Goal: Task Accomplishment & Management: Manage account settings

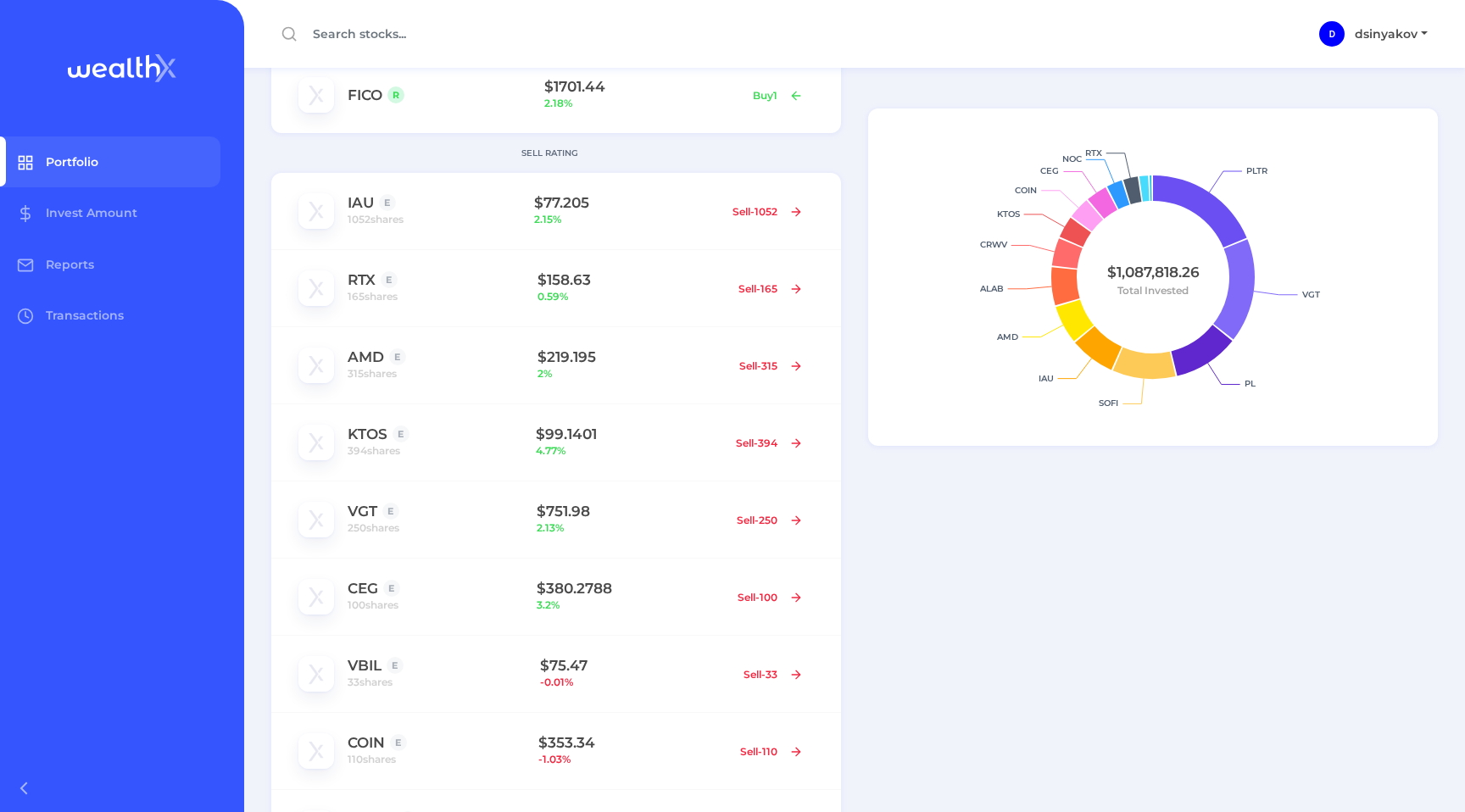
scroll to position [464, 0]
click at [374, 223] on span "1052 shares" at bounding box center [375, 223] width 56 height 17
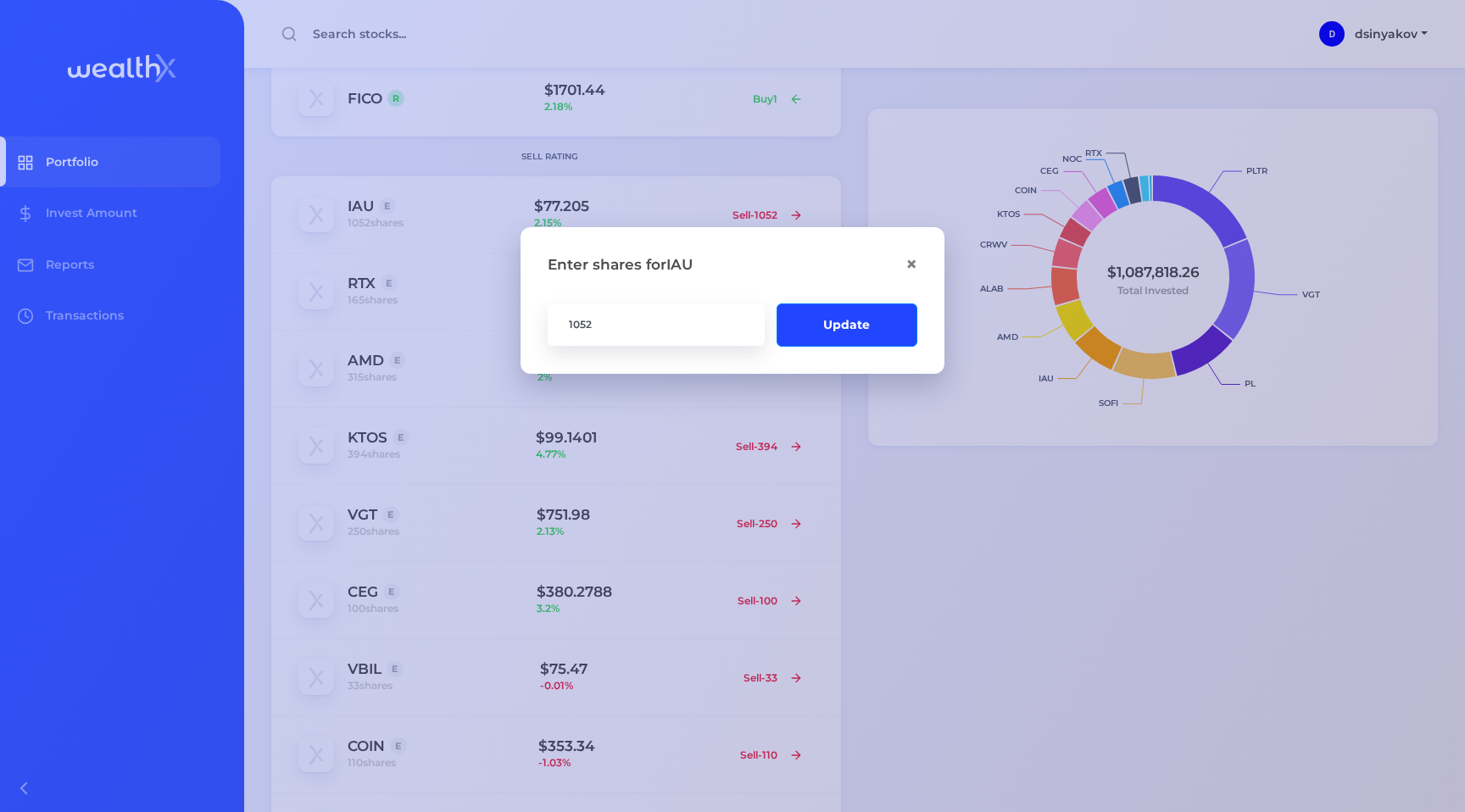
click at [611, 329] on input "1052" at bounding box center [656, 324] width 217 height 43
type input "1100"
click at [882, 332] on button "Update" at bounding box center [847, 324] width 141 height 43
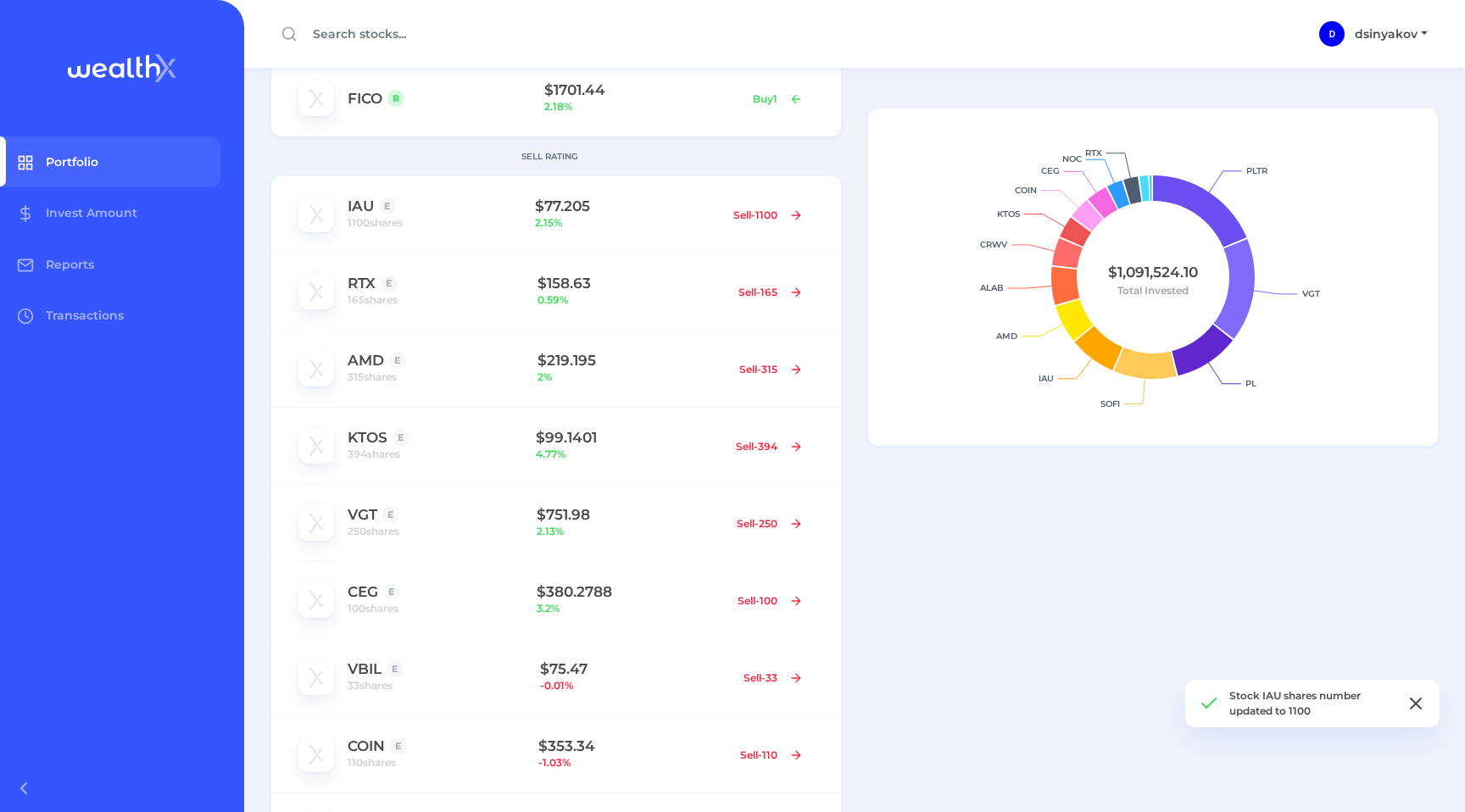
click at [1417, 702] on line at bounding box center [1415, 702] width 10 height 10
click at [997, 544] on div "PLTR VGT PL SOFI IAU AMD ALAB CRWV KTOS COIN CEG NOC RTX $1,091,524.10 Total In…" at bounding box center [1160, 515] width 610 height 1822
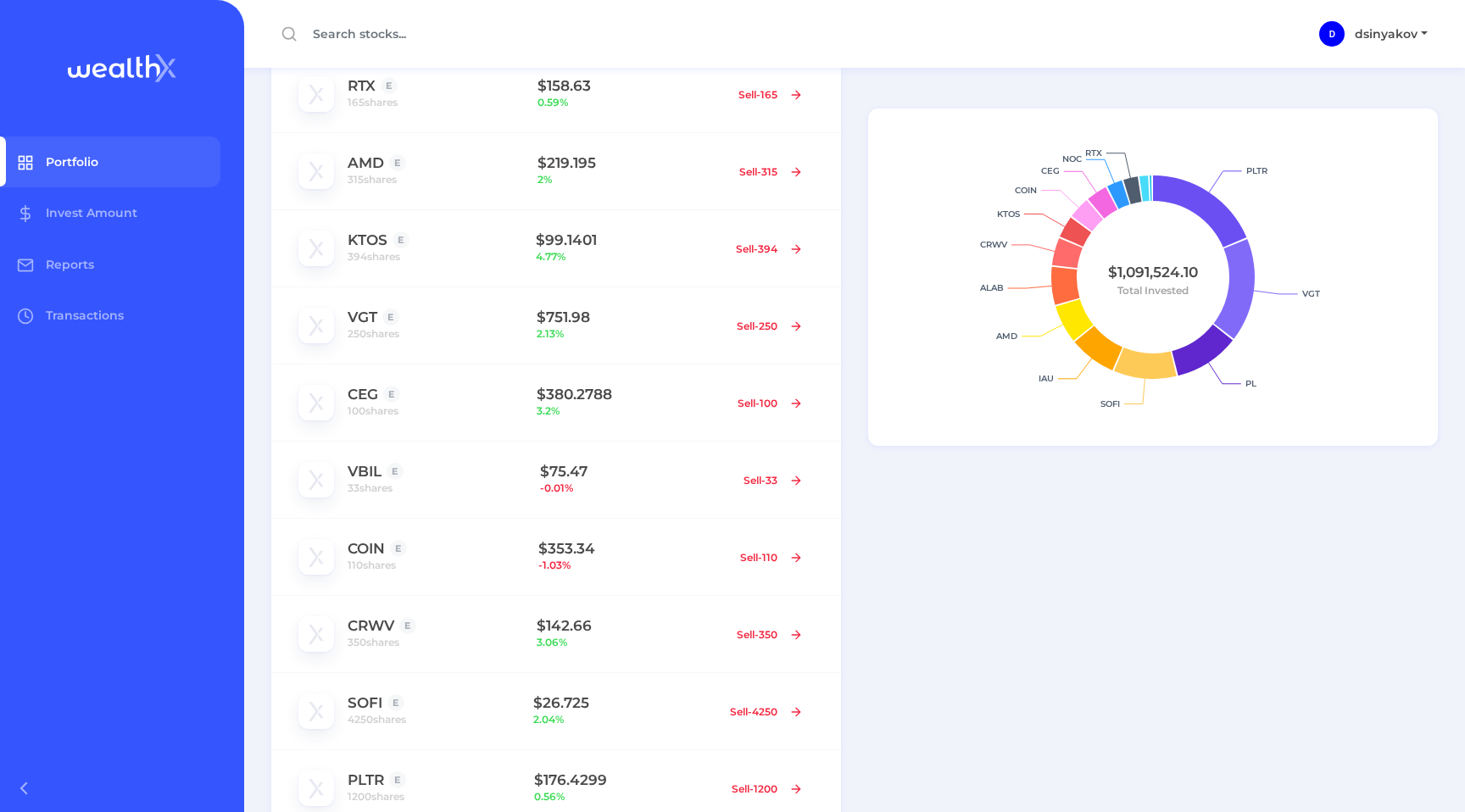
scroll to position [662, 0]
click at [384, 334] on span "250 shares" at bounding box center [373, 332] width 52 height 17
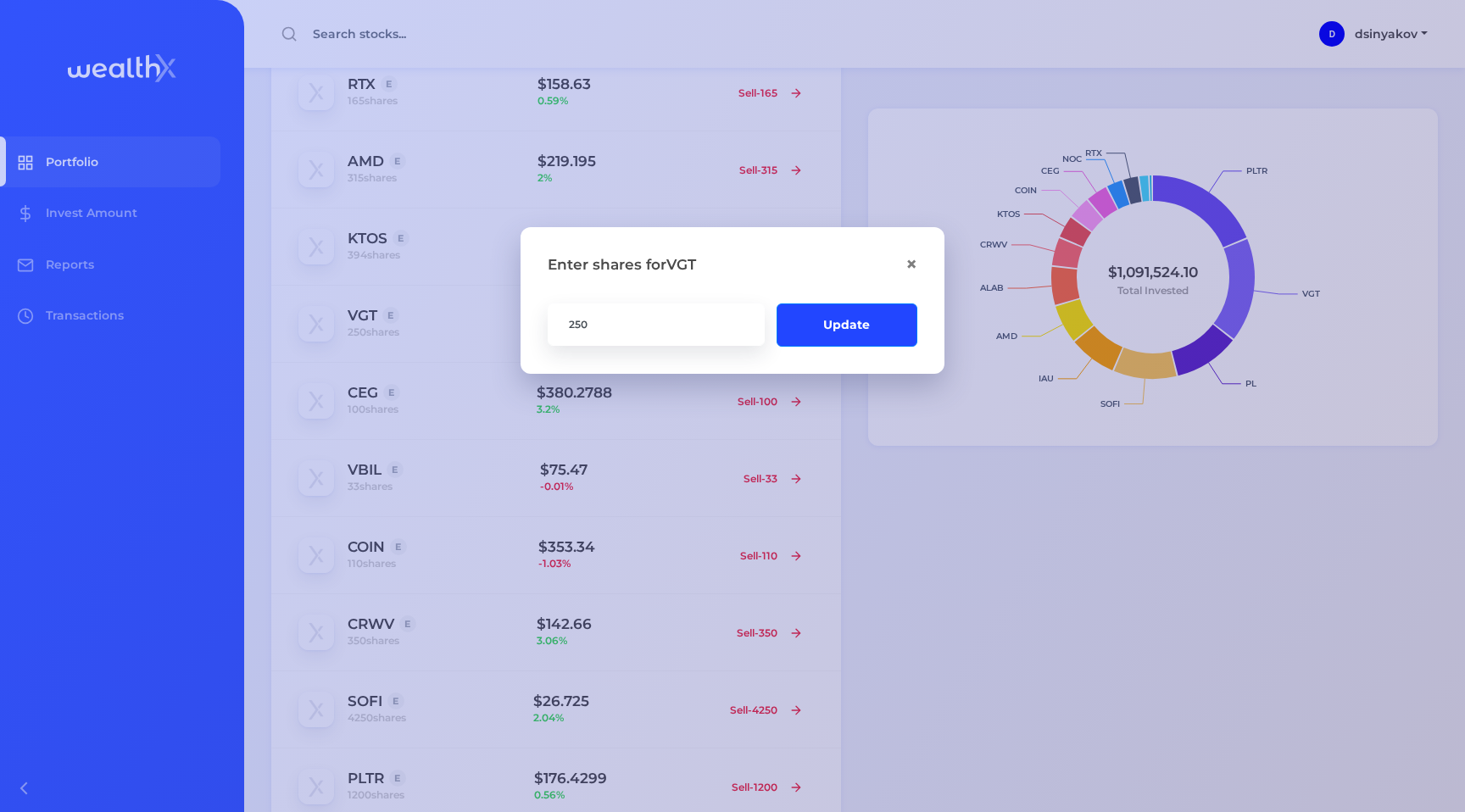
click at [644, 326] on input "250" at bounding box center [656, 324] width 217 height 43
type input "2"
type input "186"
click at [825, 330] on button "Update" at bounding box center [847, 324] width 141 height 44
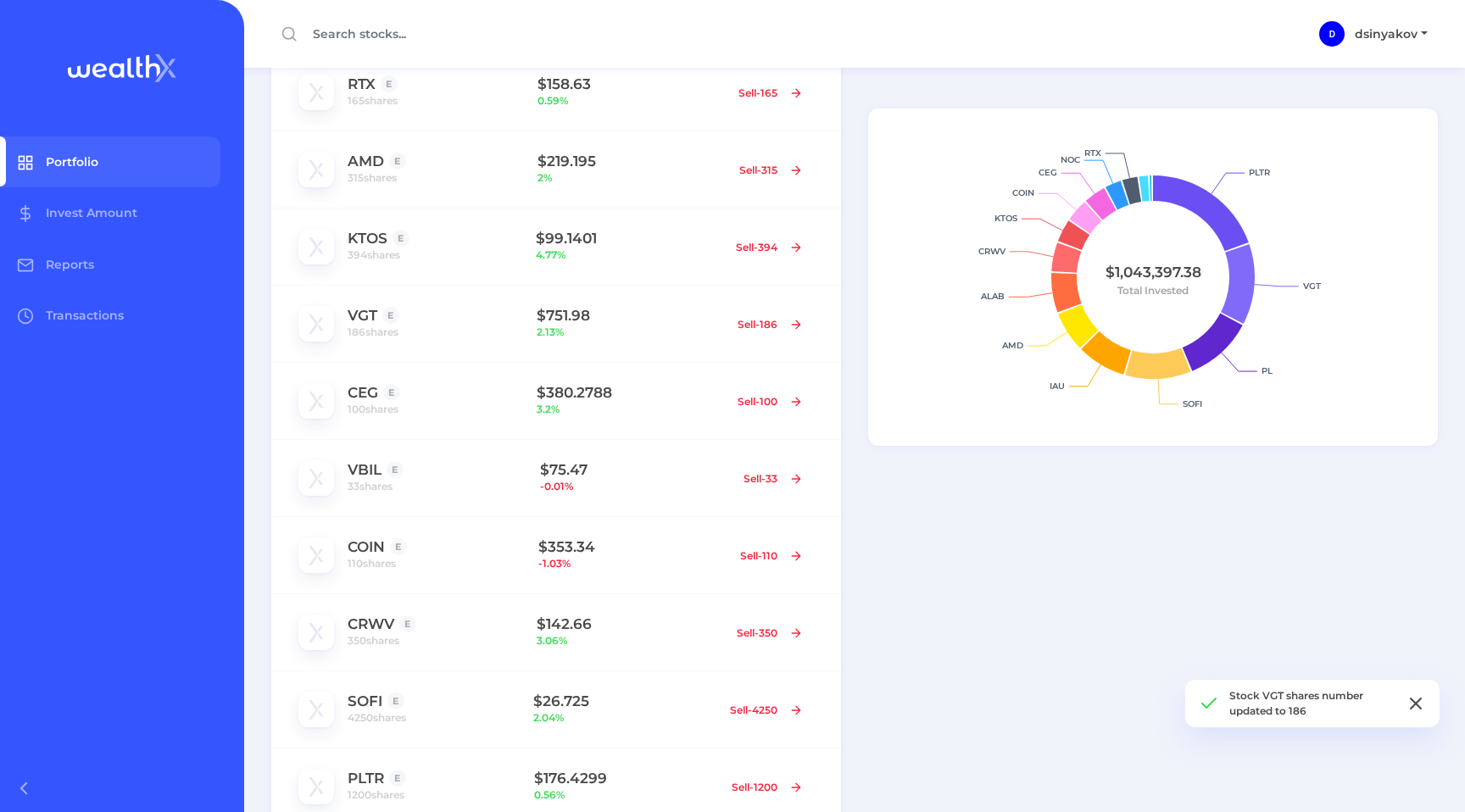
click at [1420, 703] on icon at bounding box center [1415, 703] width 20 height 20
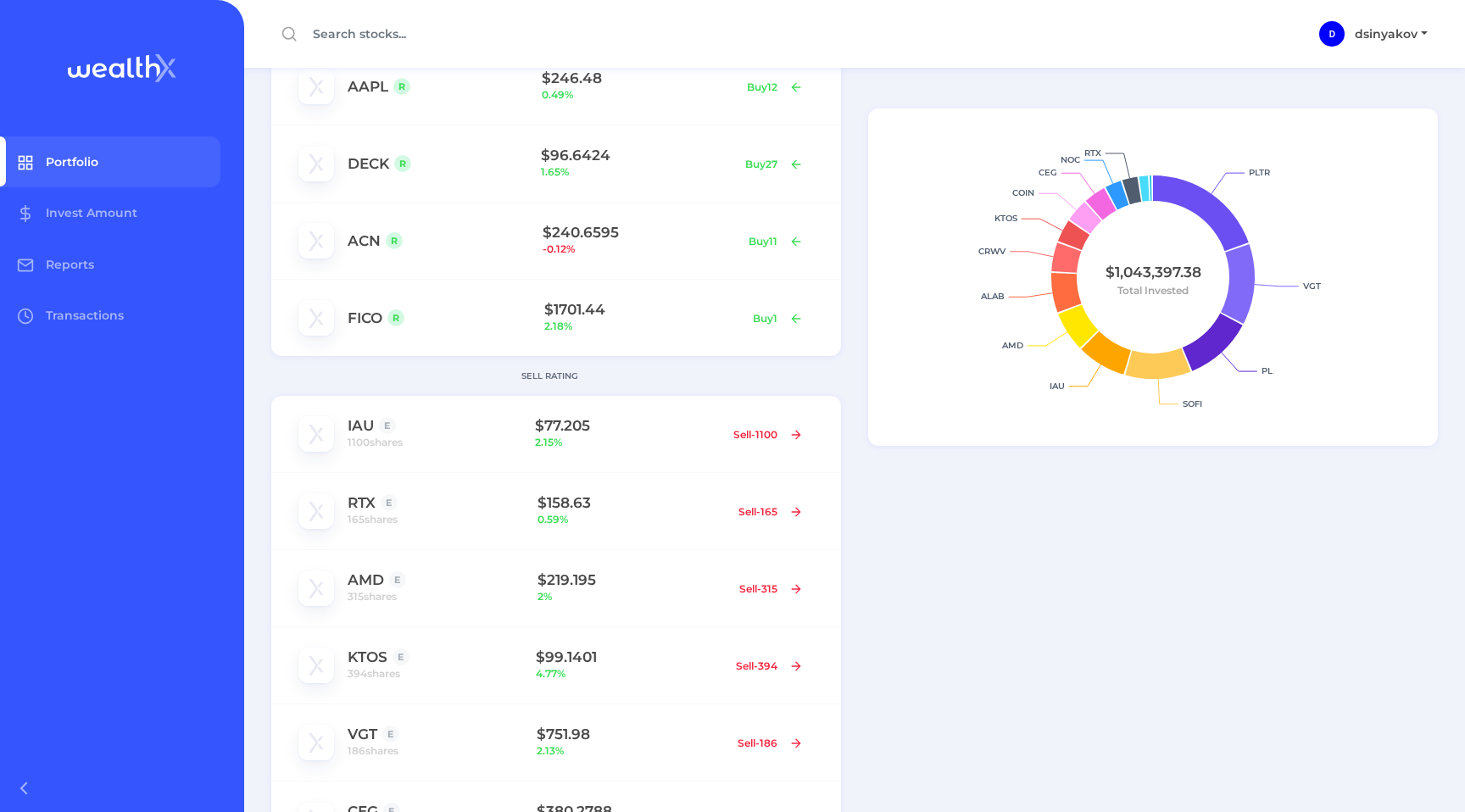
scroll to position [296, 0]
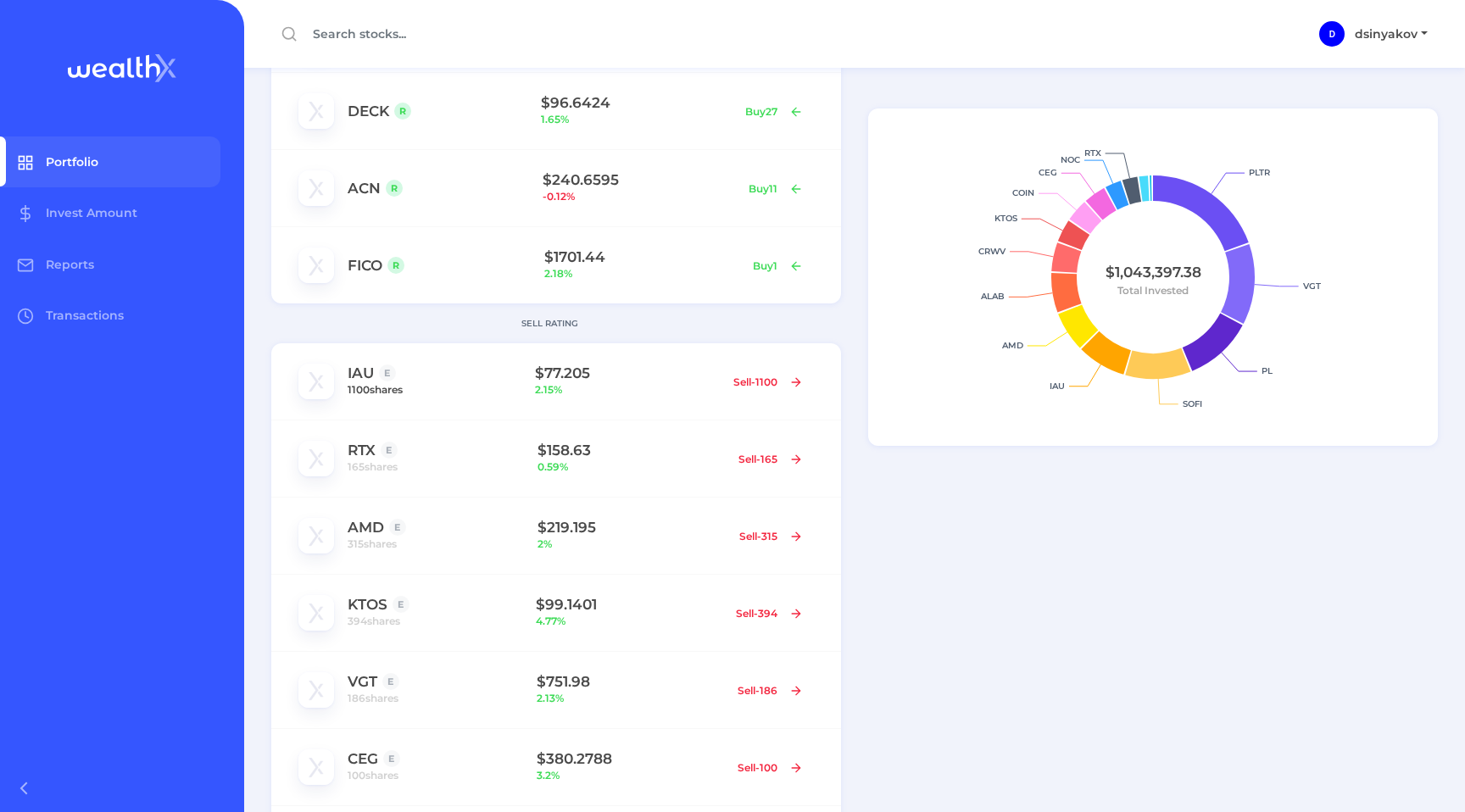
click at [386, 393] on span "1100 shares" at bounding box center [375, 389] width 55 height 17
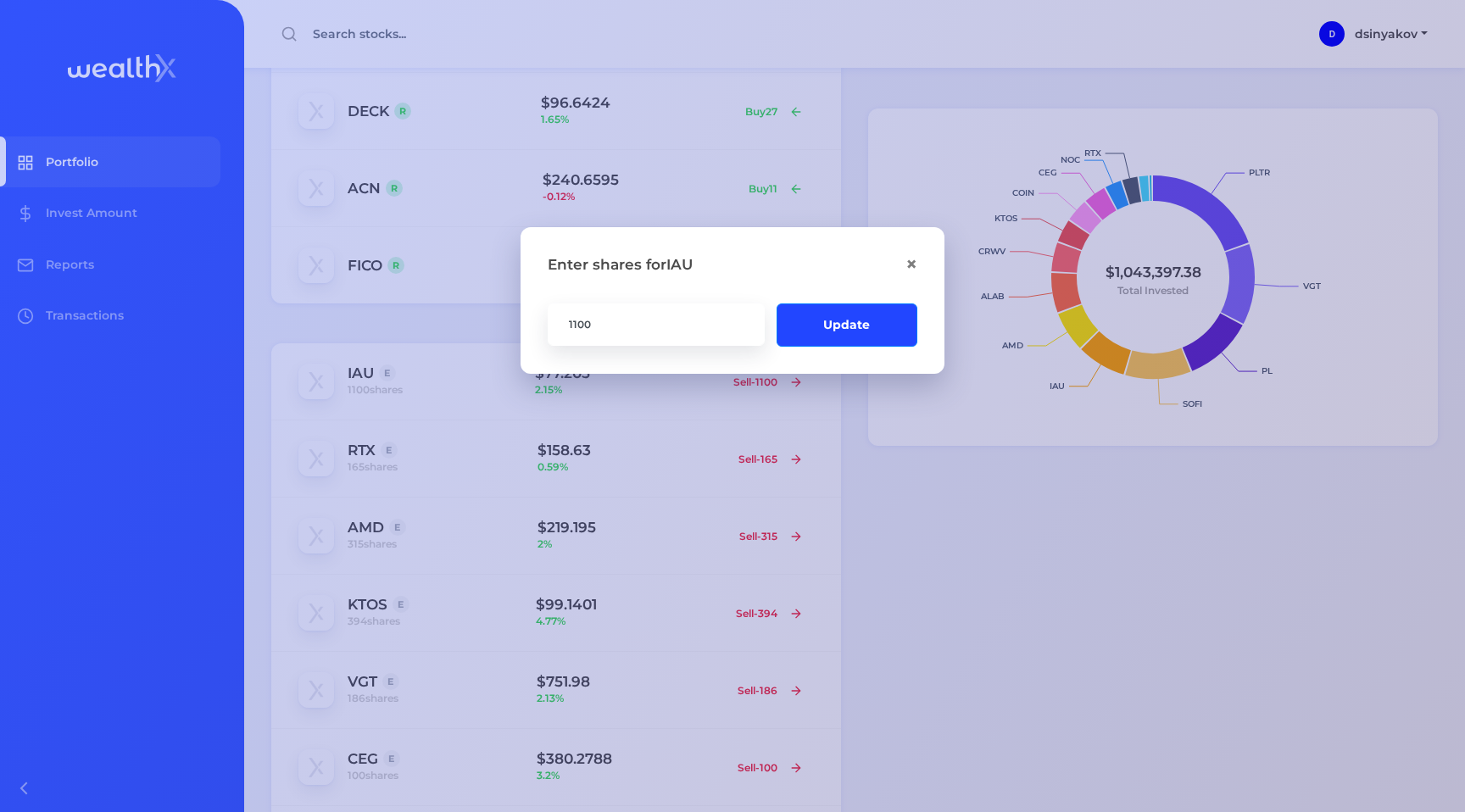
click at [585, 324] on input "1100" at bounding box center [656, 324] width 217 height 43
type input "1150"
click at [852, 331] on button "Update" at bounding box center [847, 324] width 141 height 43
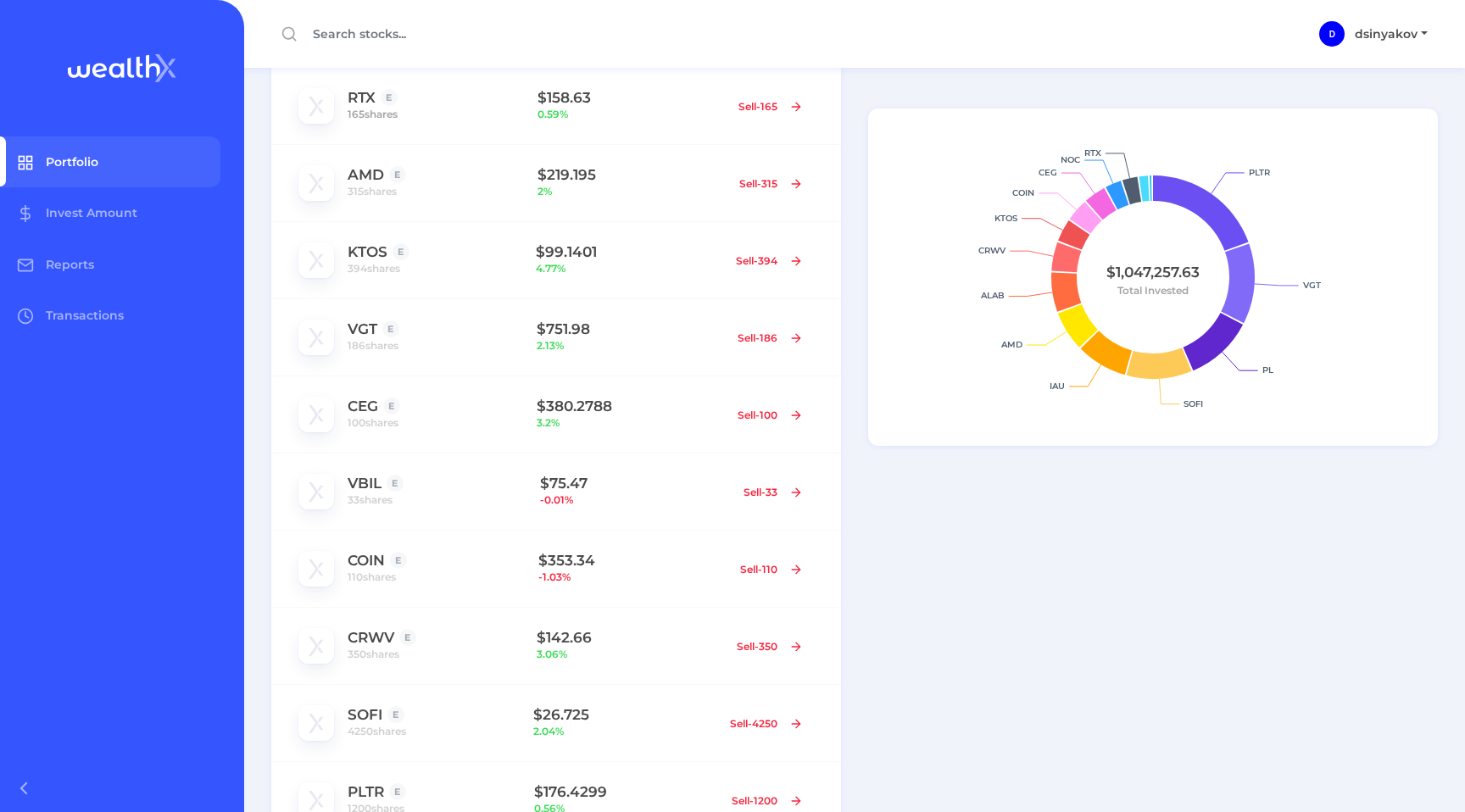
scroll to position [663, 0]
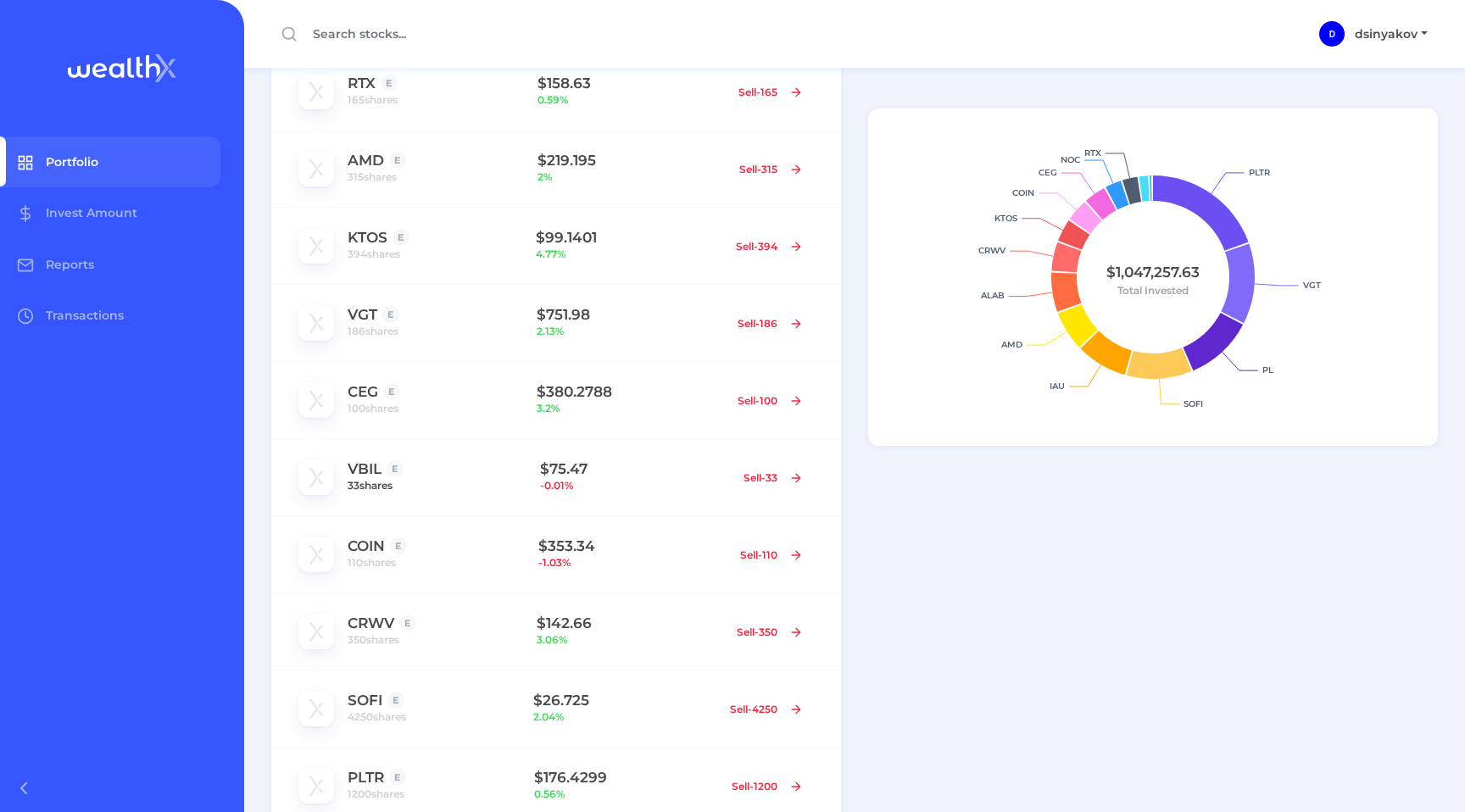
click at [376, 491] on span "33 shares" at bounding box center [370, 485] width 45 height 17
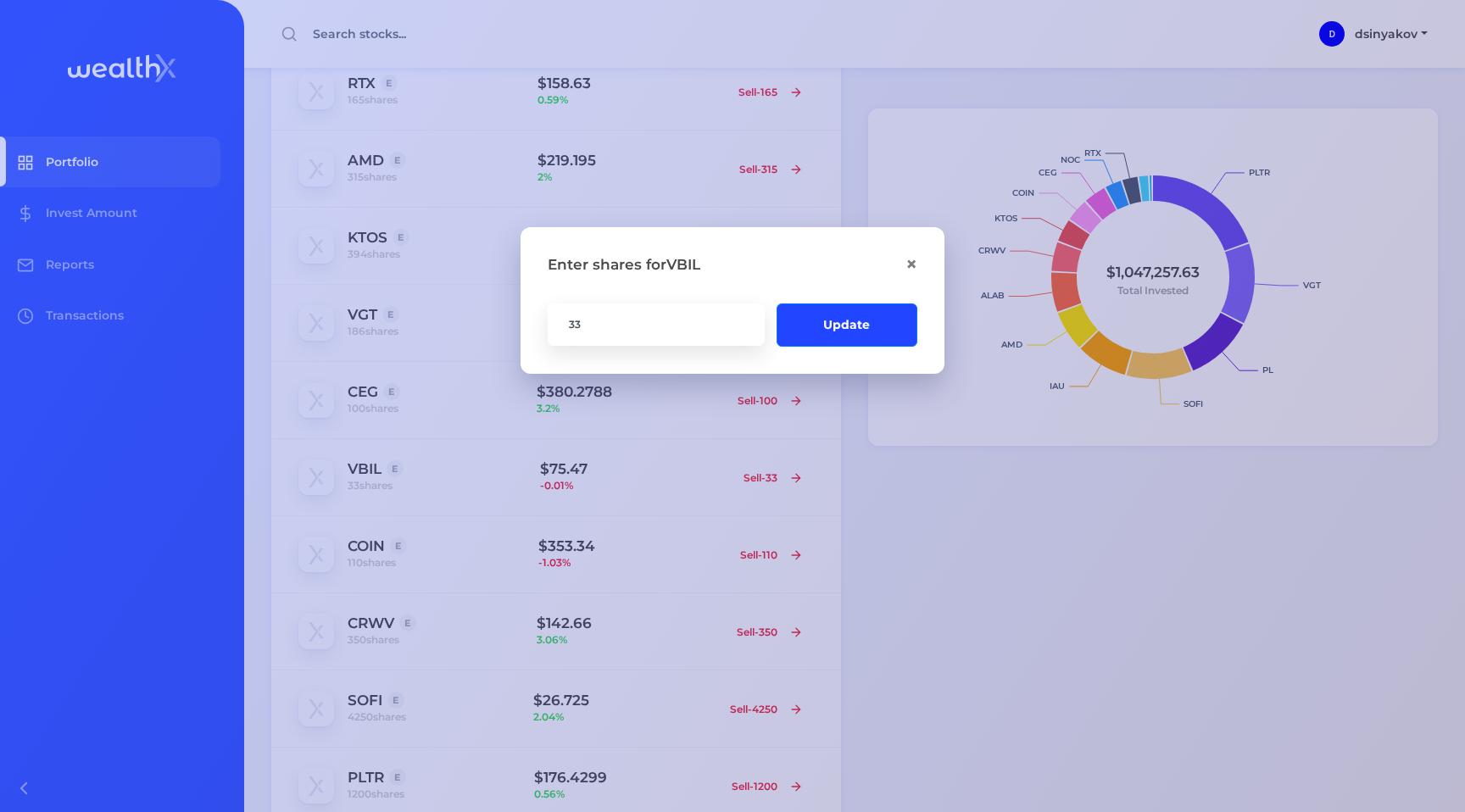
click at [625, 324] on input "33" at bounding box center [656, 324] width 217 height 43
type input "3"
type input "564"
click at [841, 335] on button "Update" at bounding box center [847, 324] width 141 height 44
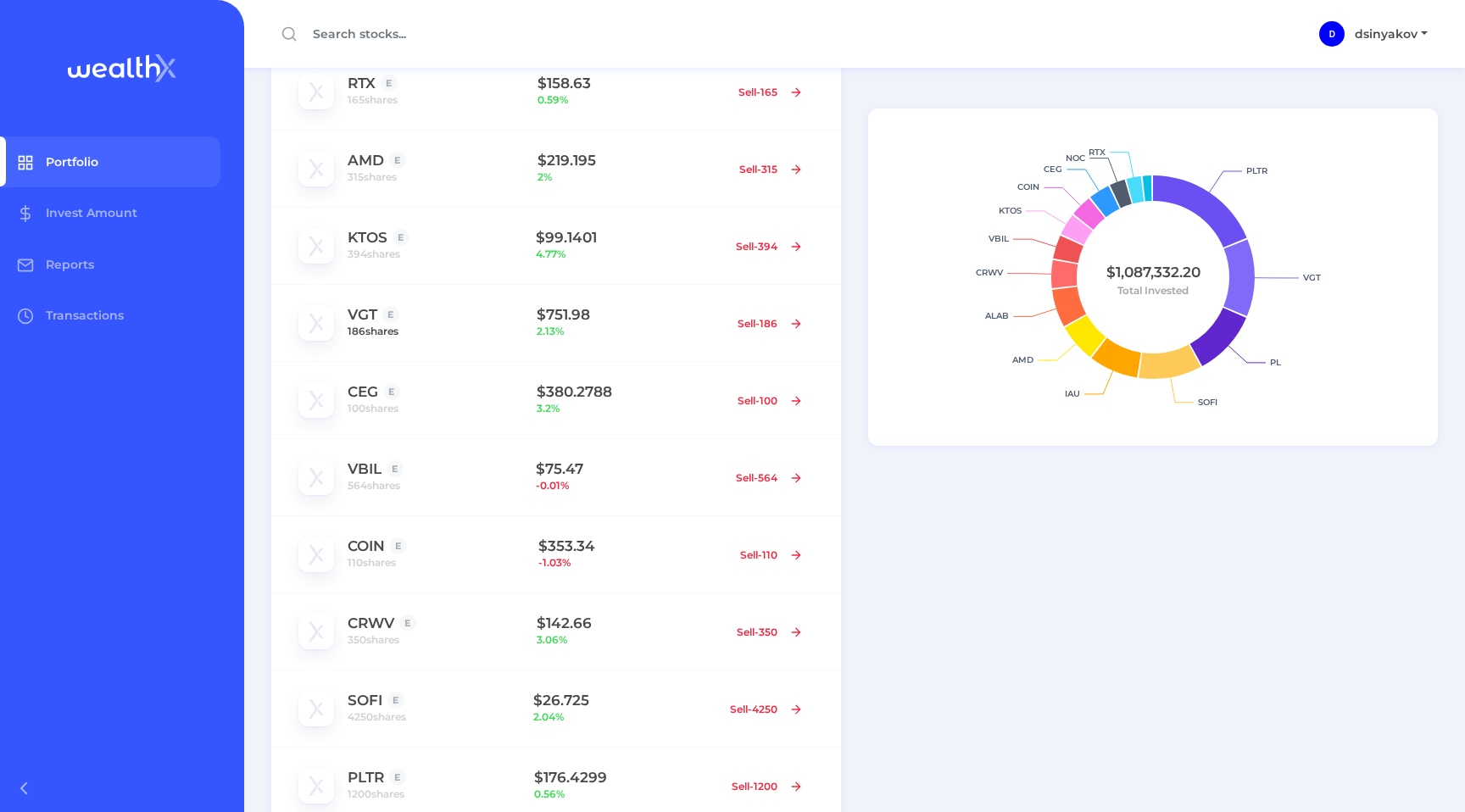
click at [378, 334] on span "186 shares" at bounding box center [372, 331] width 51 height 17
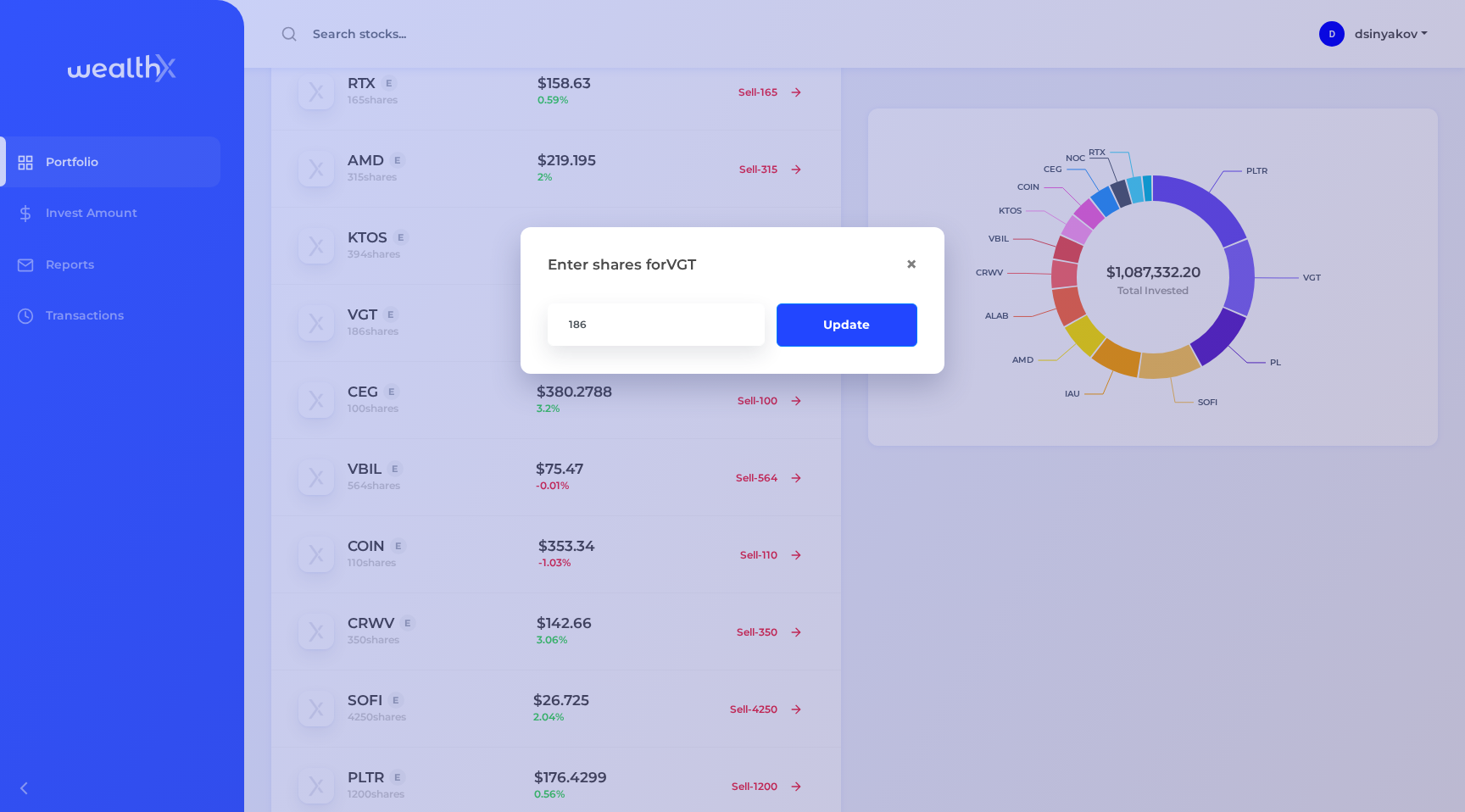
click at [688, 338] on input "186" at bounding box center [656, 324] width 217 height 43
type input "170"
click at [881, 325] on button "Update" at bounding box center [847, 324] width 141 height 43
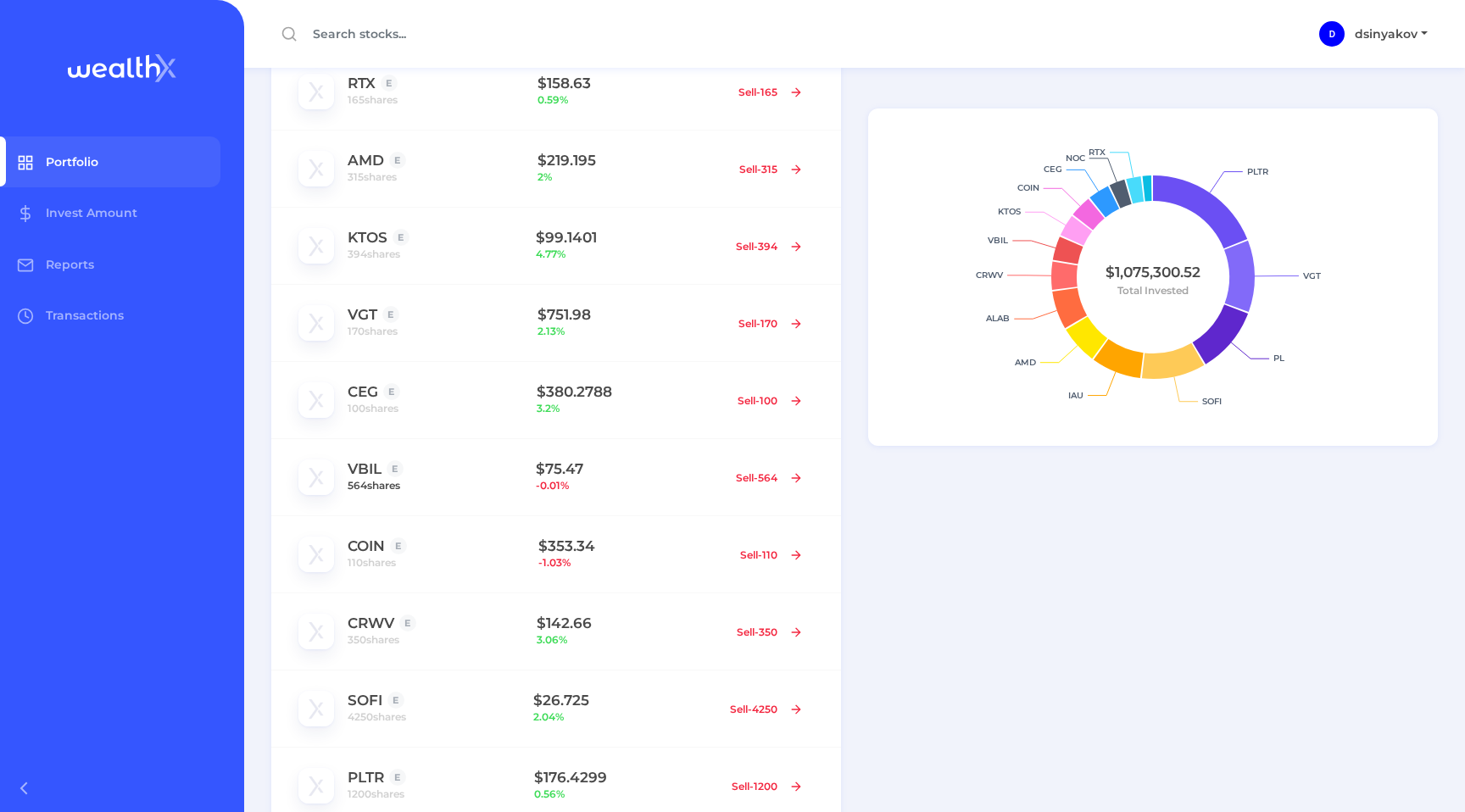
click at [394, 491] on span "564 shares" at bounding box center [373, 485] width 53 height 17
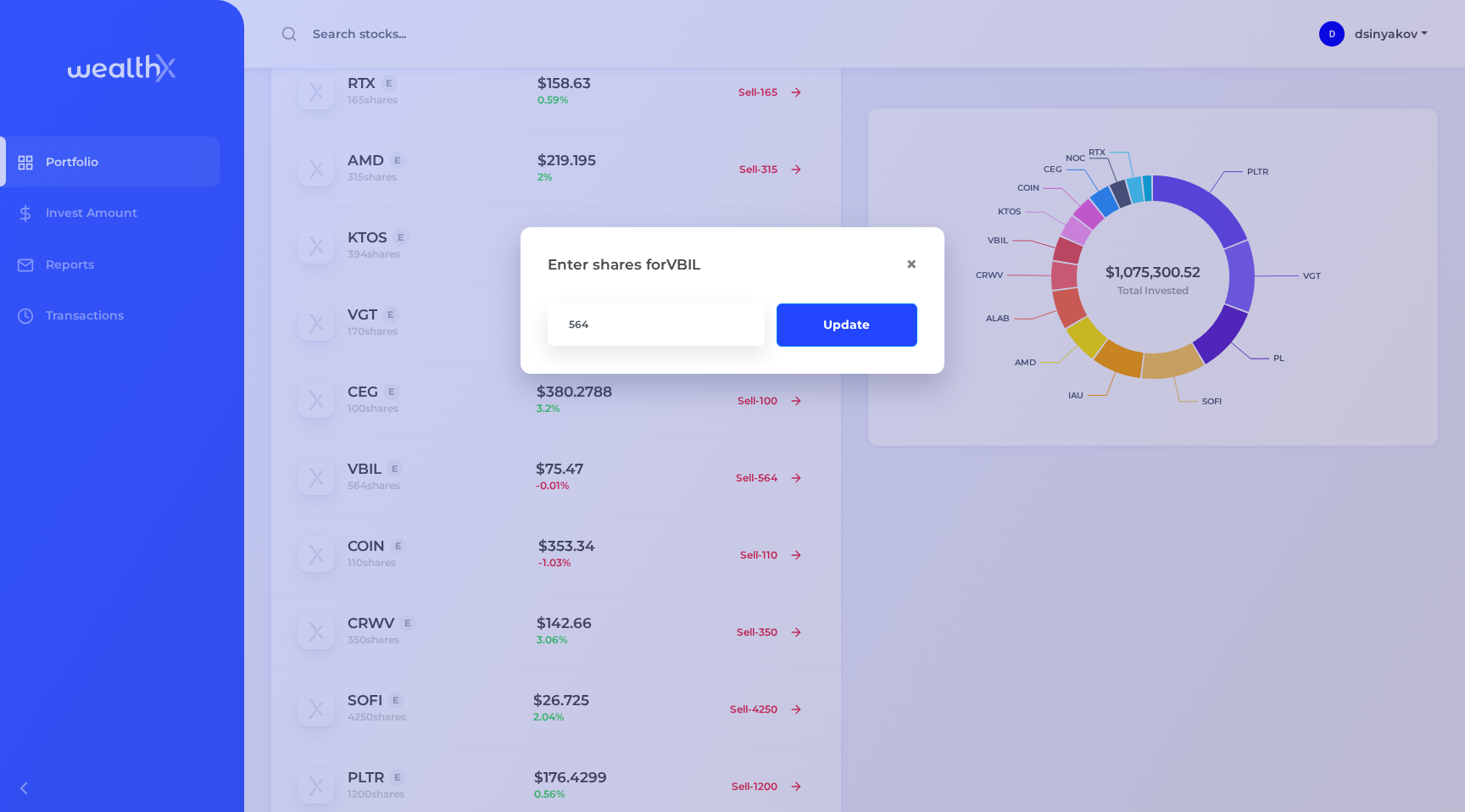
click at [659, 324] on input "564" at bounding box center [656, 324] width 217 height 43
type input "5"
type input "625"
click at [849, 326] on button "Update" at bounding box center [847, 324] width 141 height 44
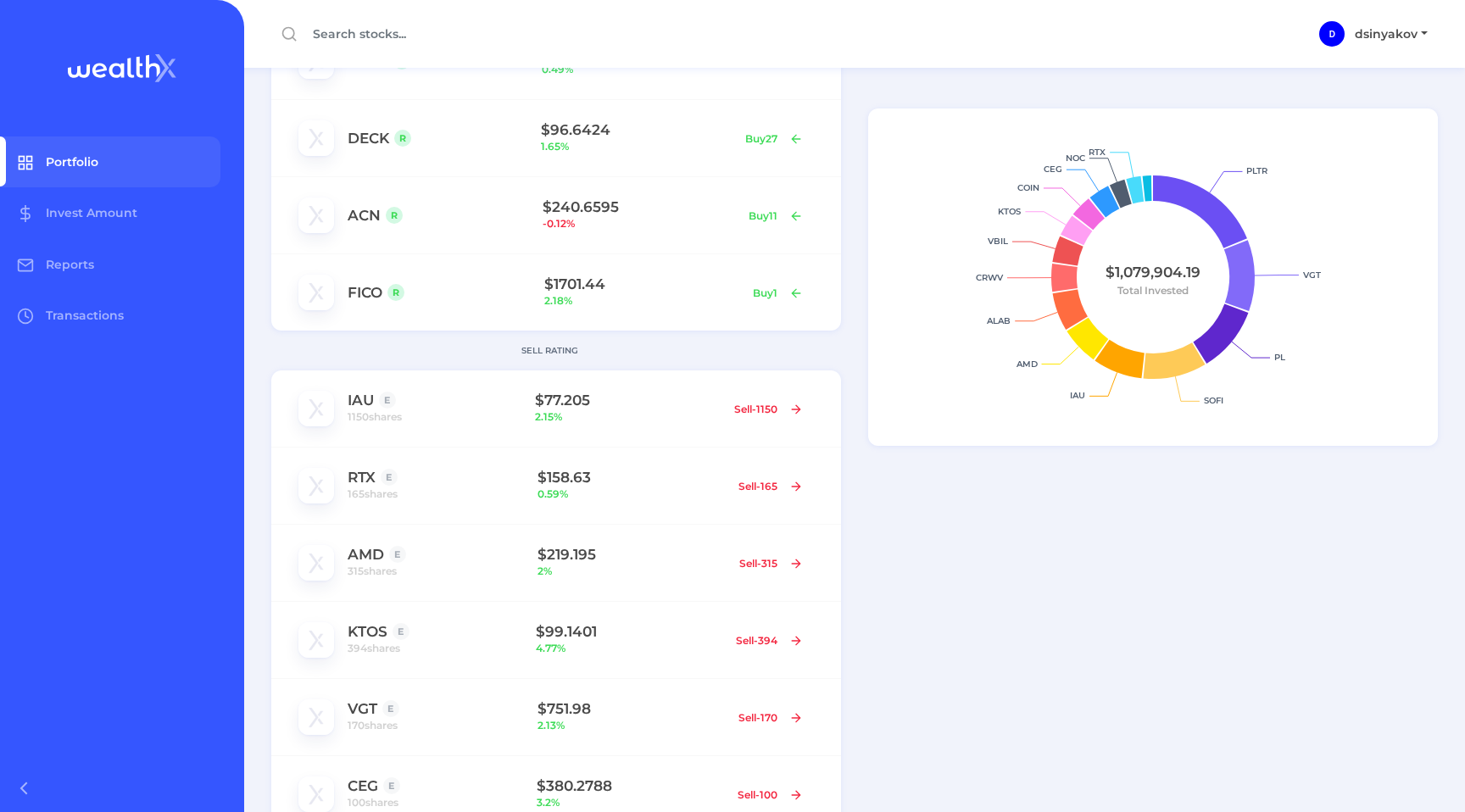
scroll to position [283, 0]
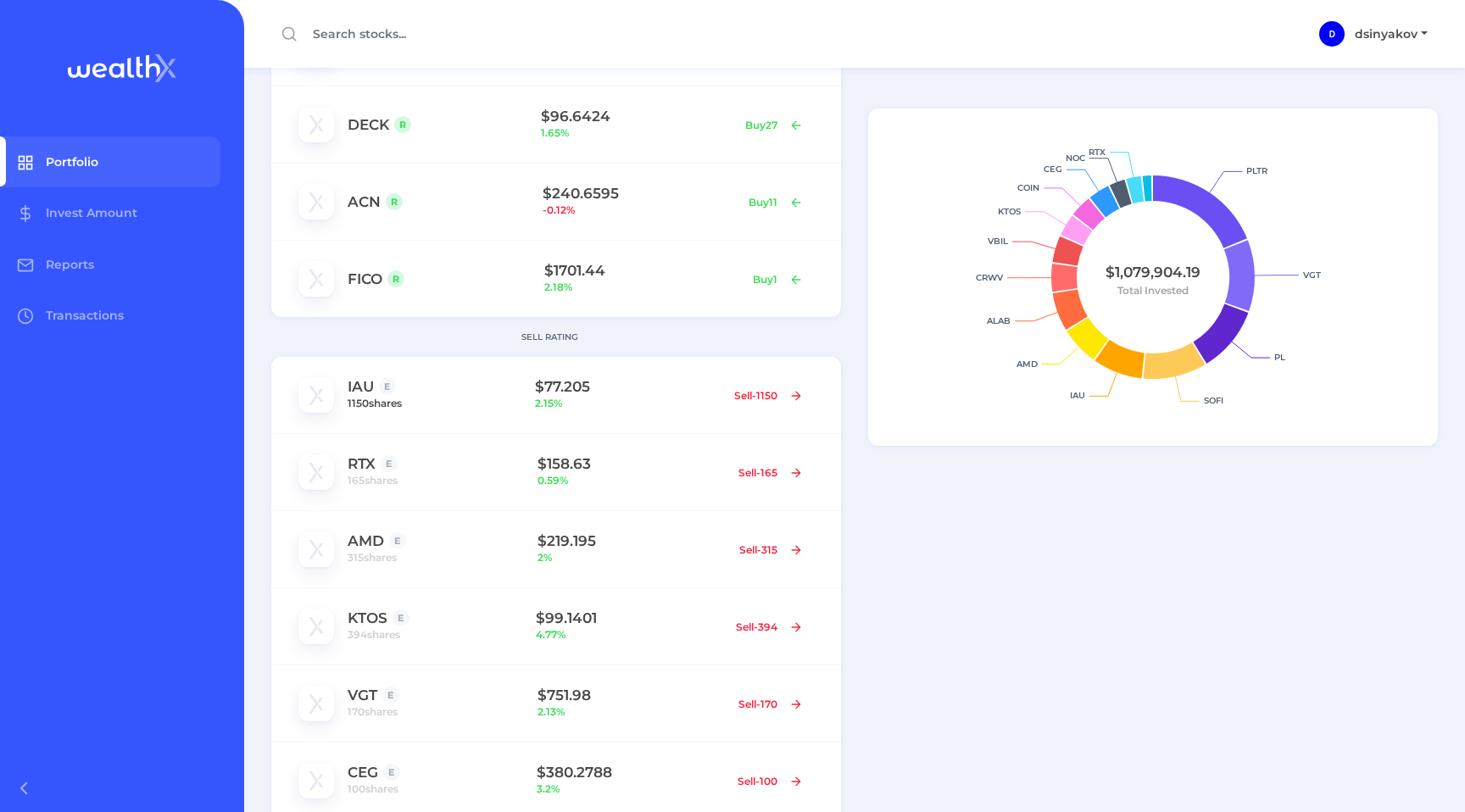
click at [384, 406] on span "1150 shares" at bounding box center [374, 403] width 54 height 17
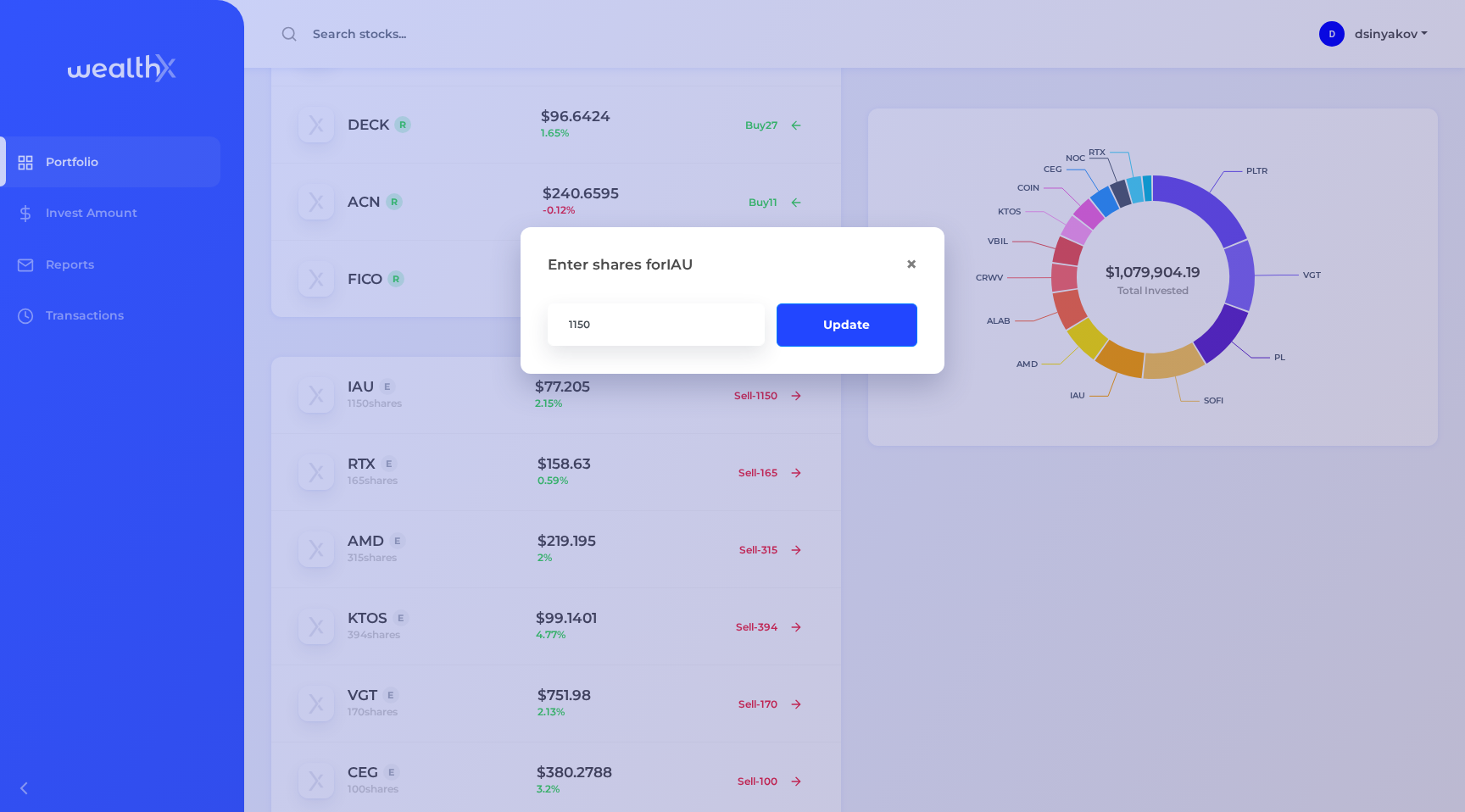
click at [613, 324] on input "1150" at bounding box center [656, 324] width 217 height 43
type input "1200"
click at [859, 338] on button "Update" at bounding box center [847, 324] width 141 height 44
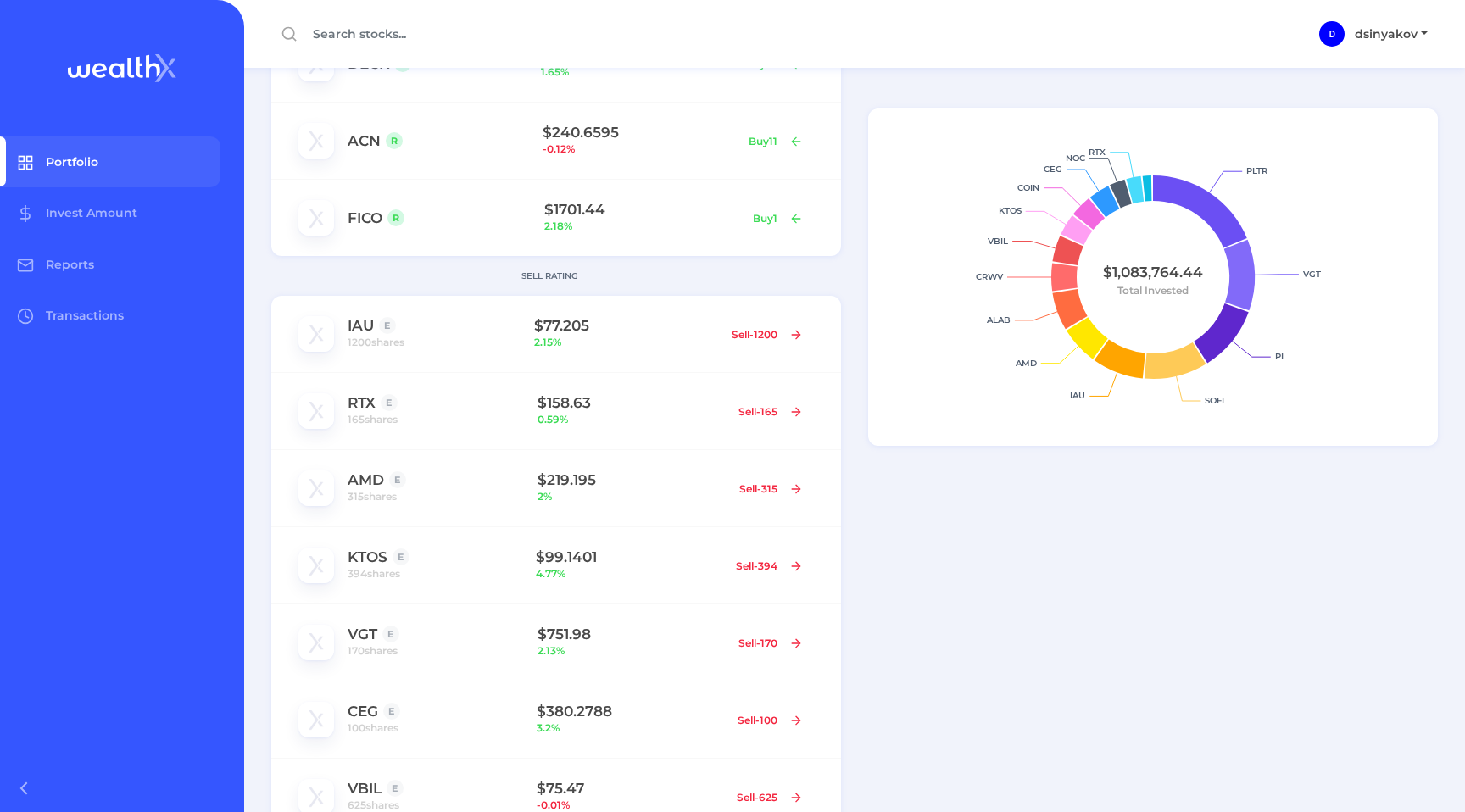
scroll to position [373, 0]
